Goal: Complete application form

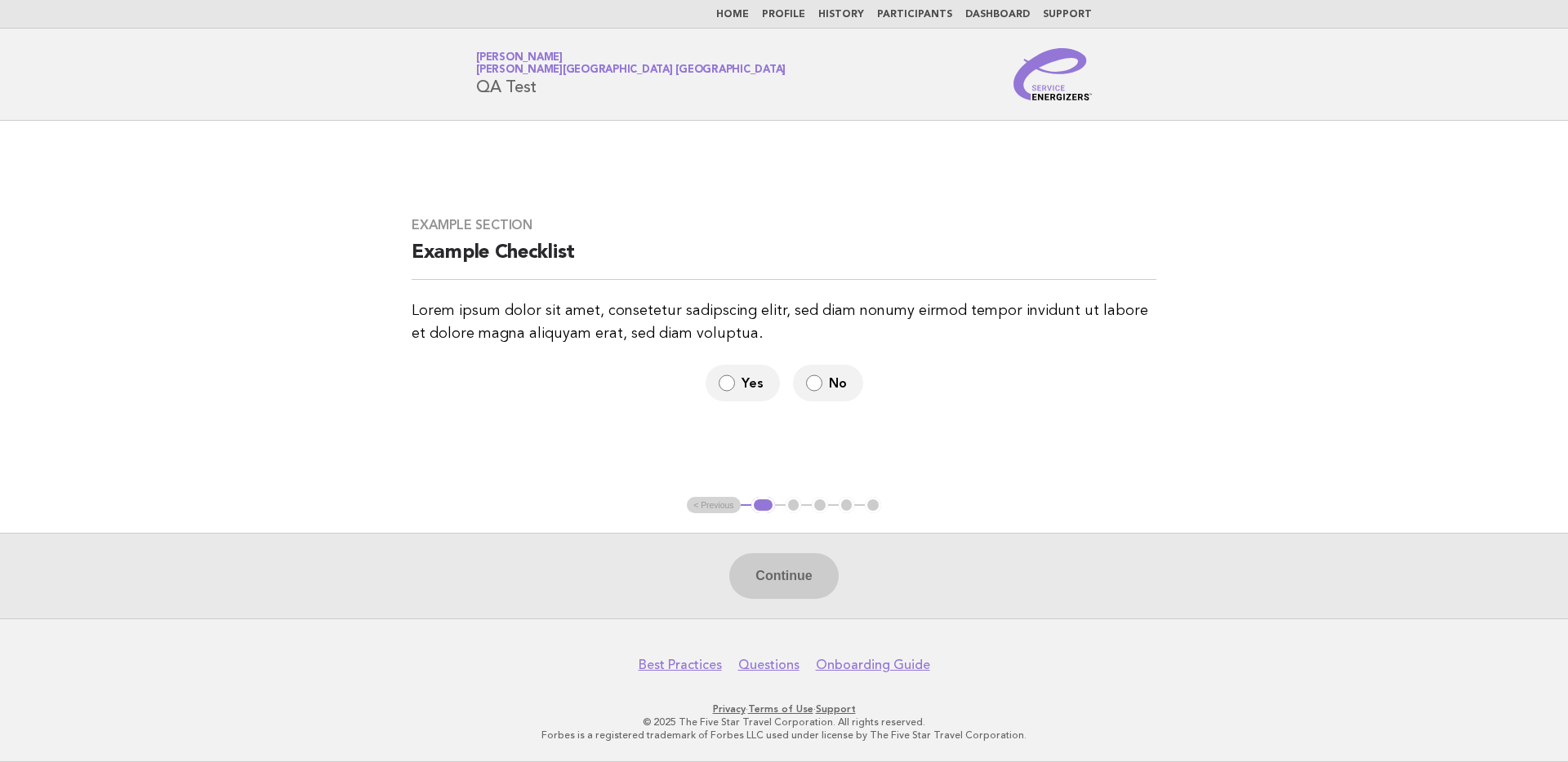
click at [746, 373] on label "Yes" at bounding box center [743, 383] width 74 height 36
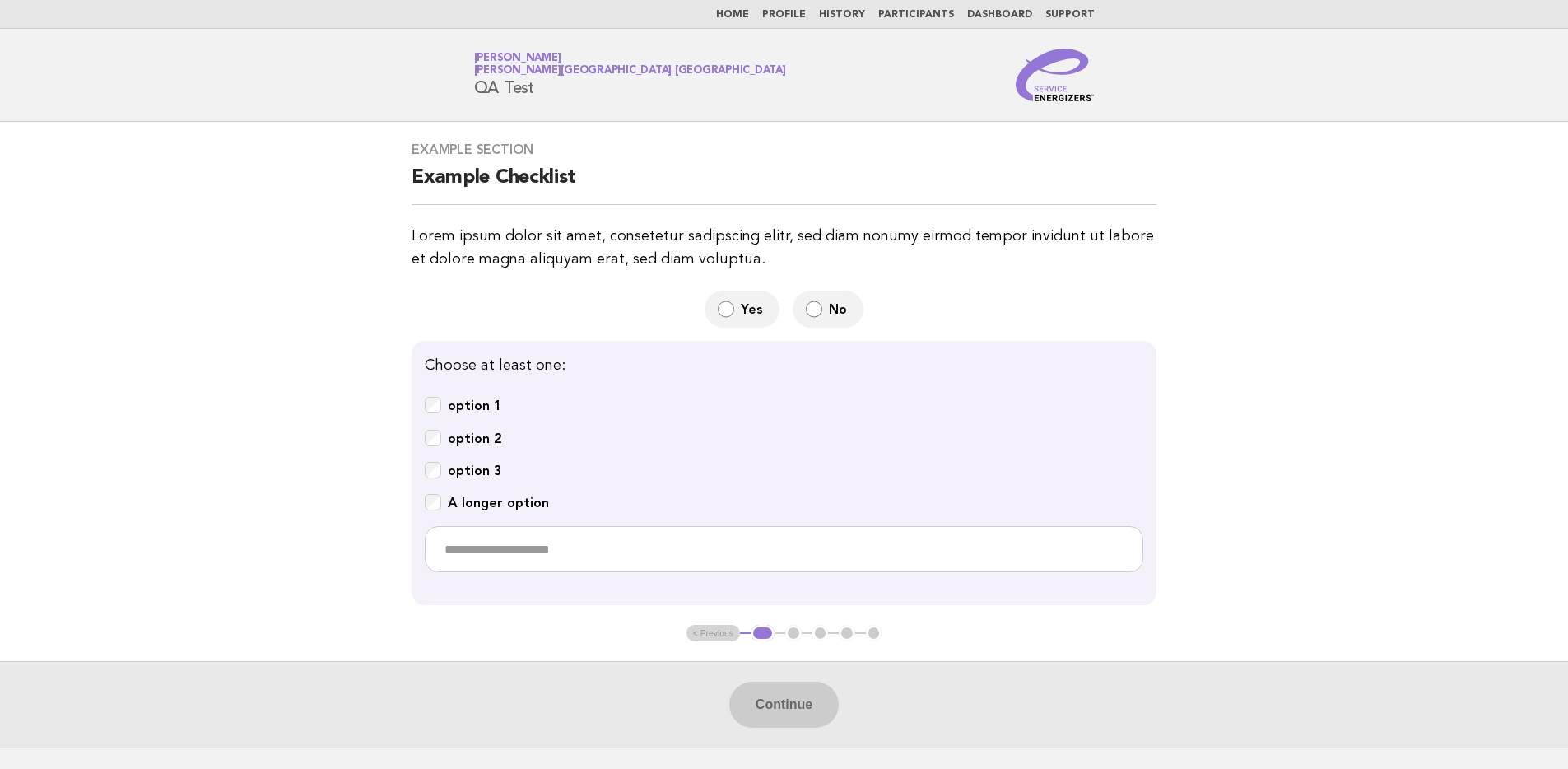
click at [470, 465] on b "option 3" at bounding box center [475, 471] width 54 height 15
click at [474, 398] on b "option 1" at bounding box center [475, 406] width 54 height 15
click at [797, 697] on button "Continue" at bounding box center [784, 705] width 109 height 46
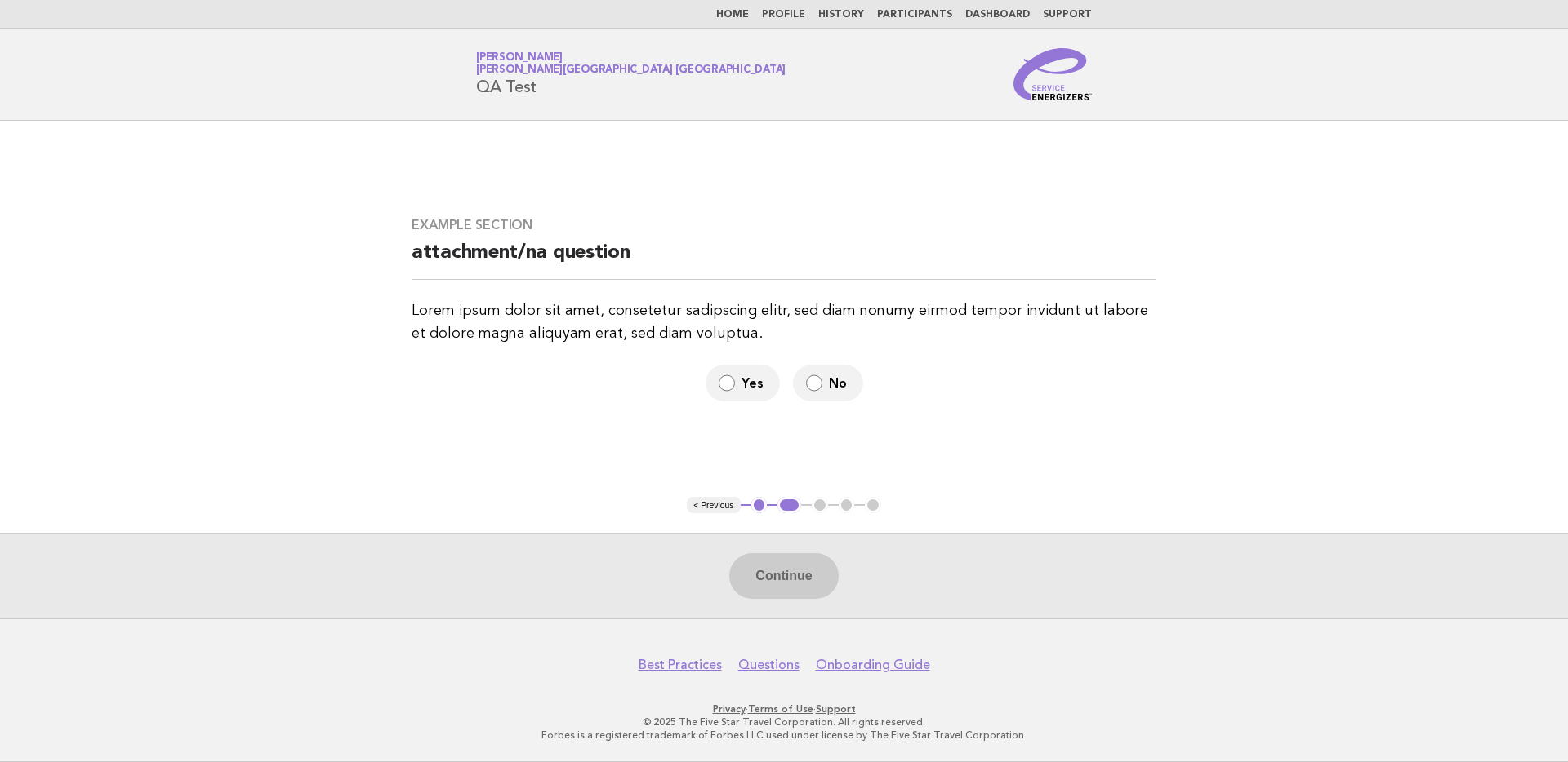
click at [743, 387] on span "Yes" at bounding box center [754, 383] width 25 height 17
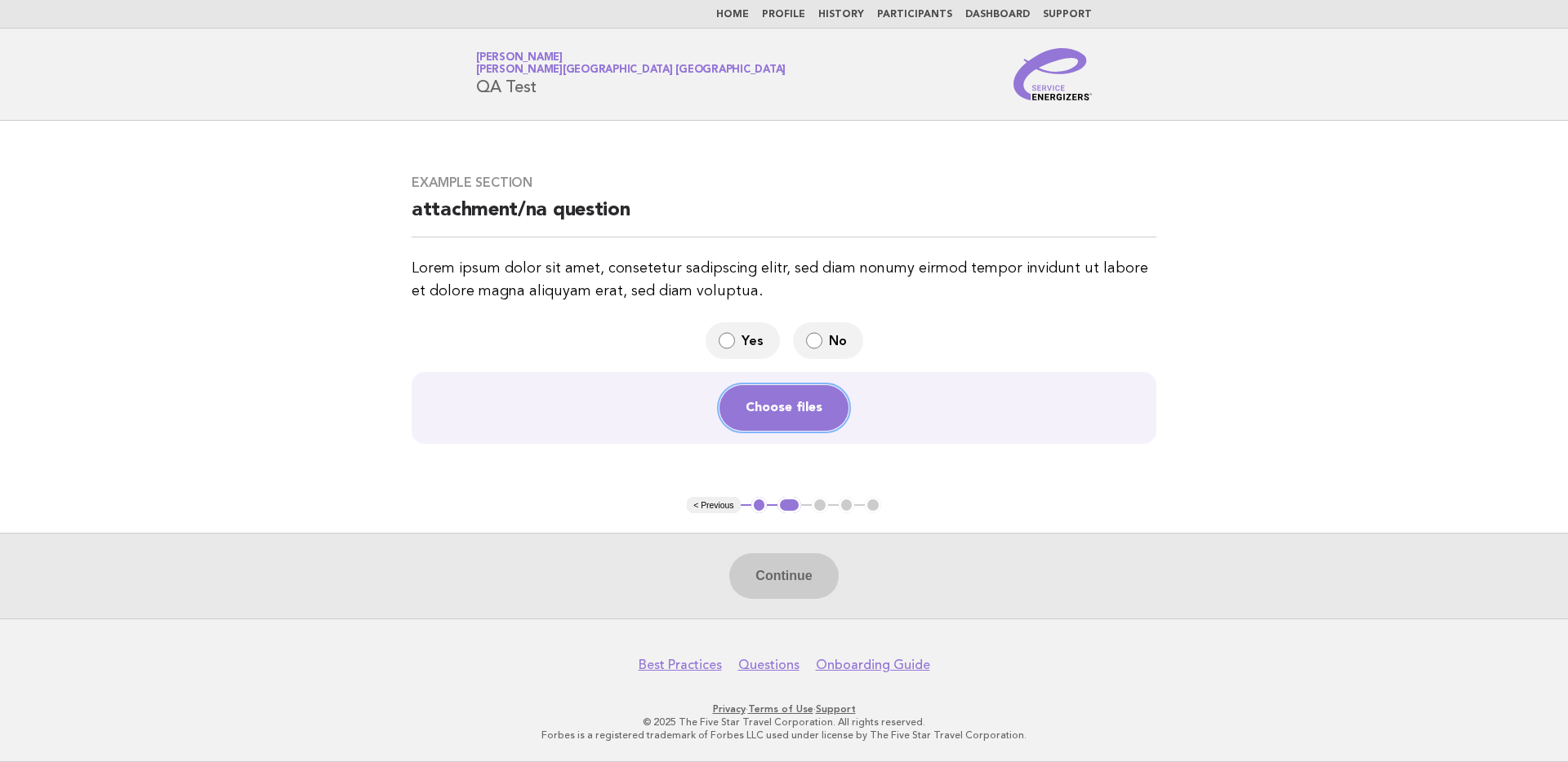
click at [775, 404] on button "Choose files" at bounding box center [784, 408] width 129 height 46
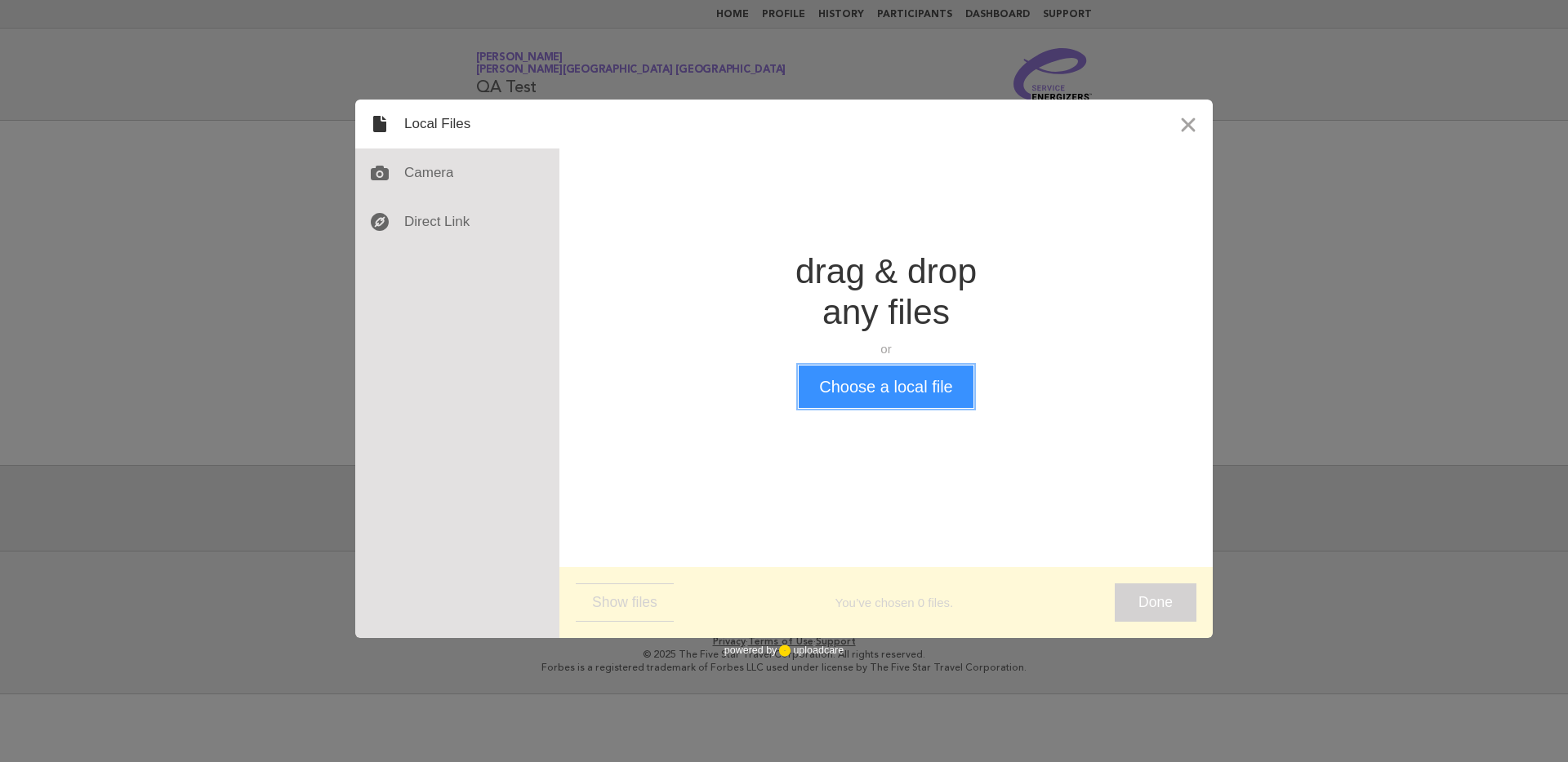
click at [853, 384] on button "Choose a local file" at bounding box center [886, 387] width 174 height 42
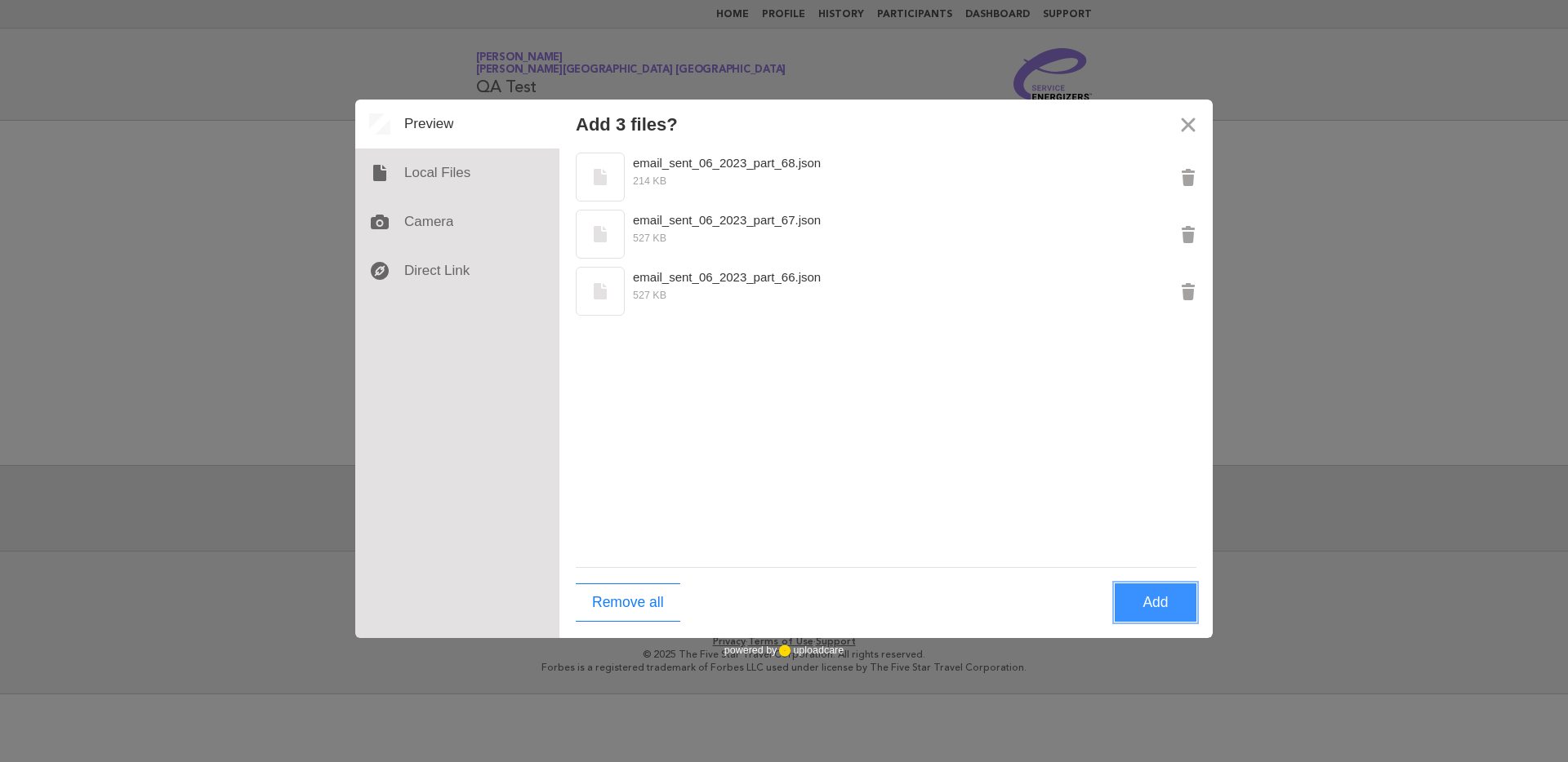
click at [1147, 591] on button "Add" at bounding box center [1156, 602] width 82 height 38
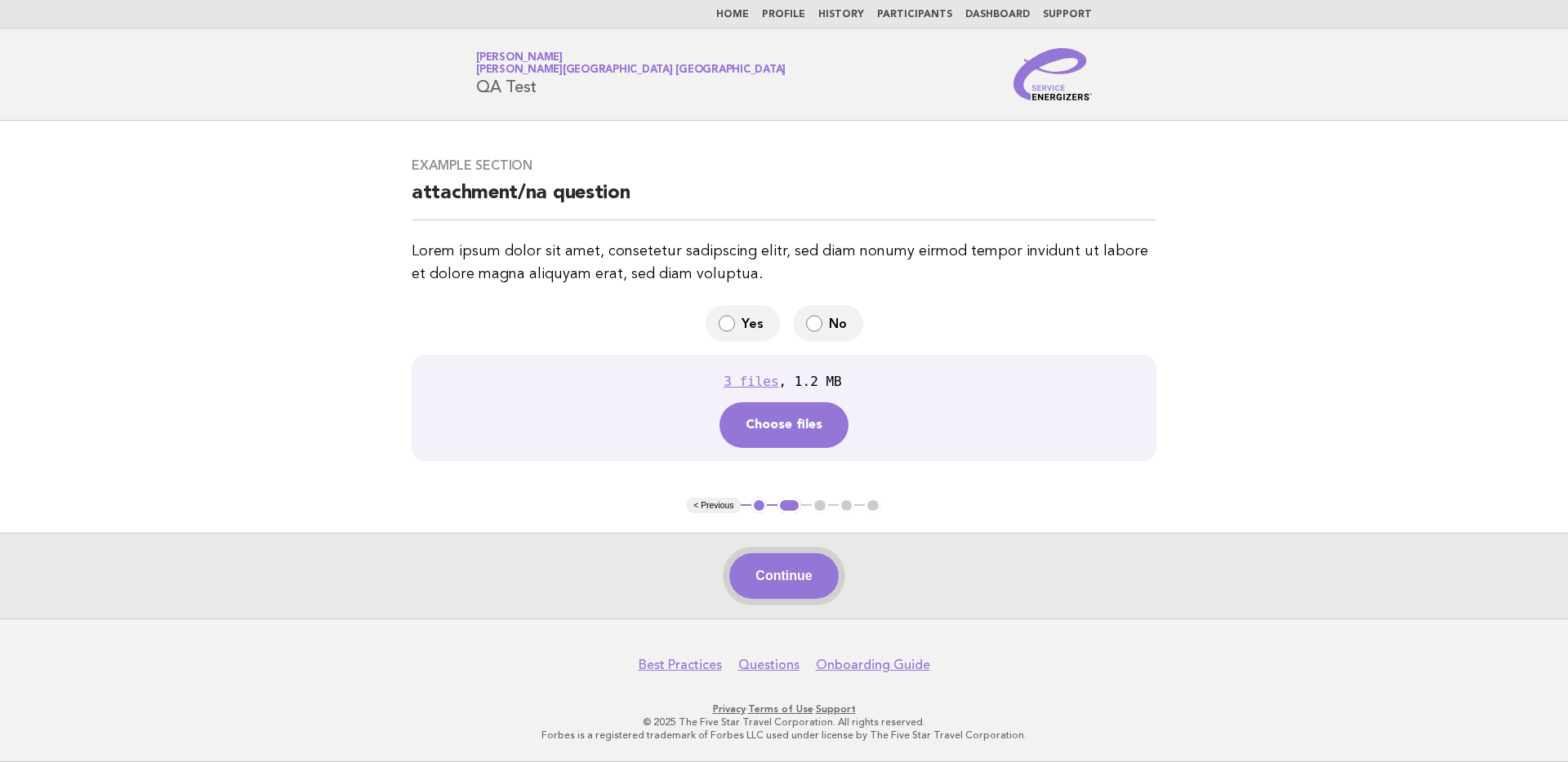
click at [809, 573] on button "Continue" at bounding box center [784, 576] width 108 height 46
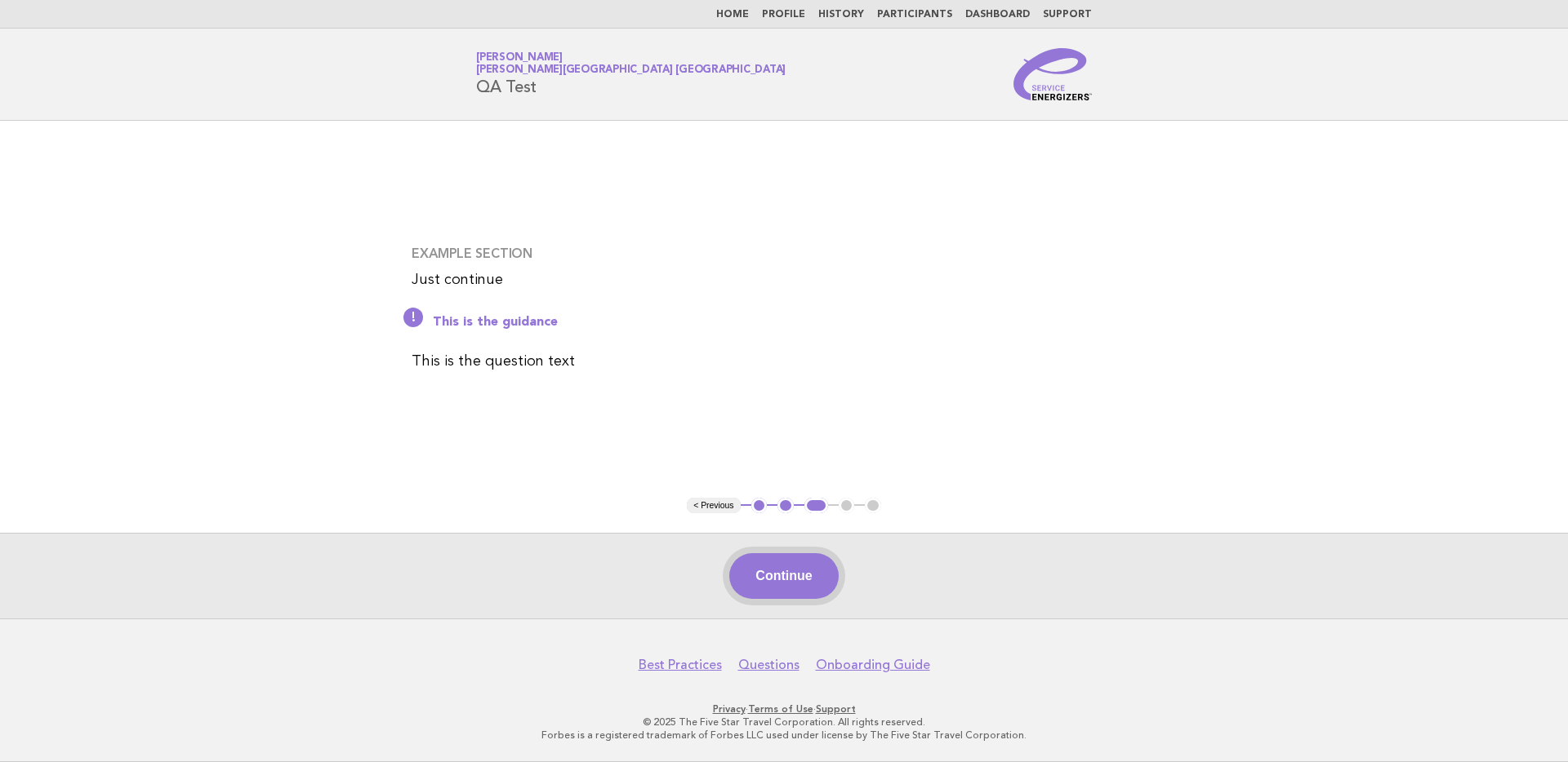
click at [801, 564] on button "Continue" at bounding box center [784, 576] width 108 height 46
